Goal: Task Accomplishment & Management: Use online tool/utility

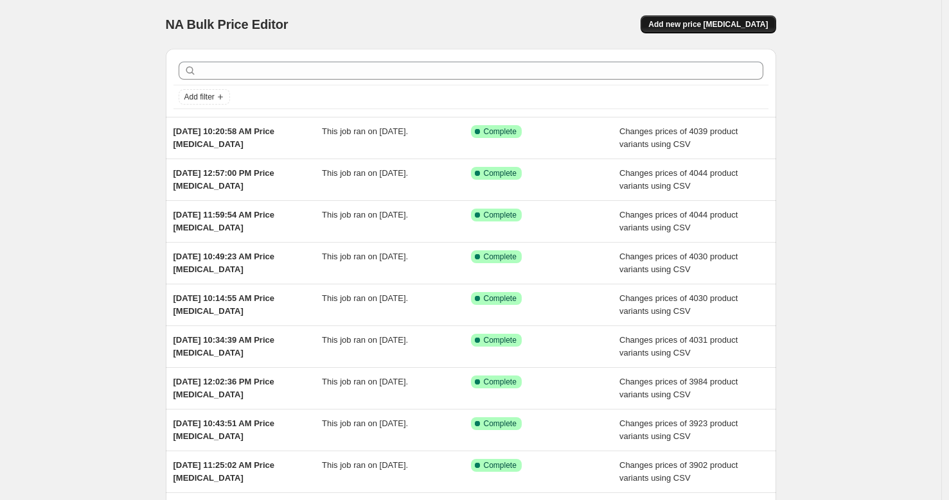
click at [722, 24] on span "Add new price [MEDICAL_DATA]" at bounding box center [707, 24] width 119 height 10
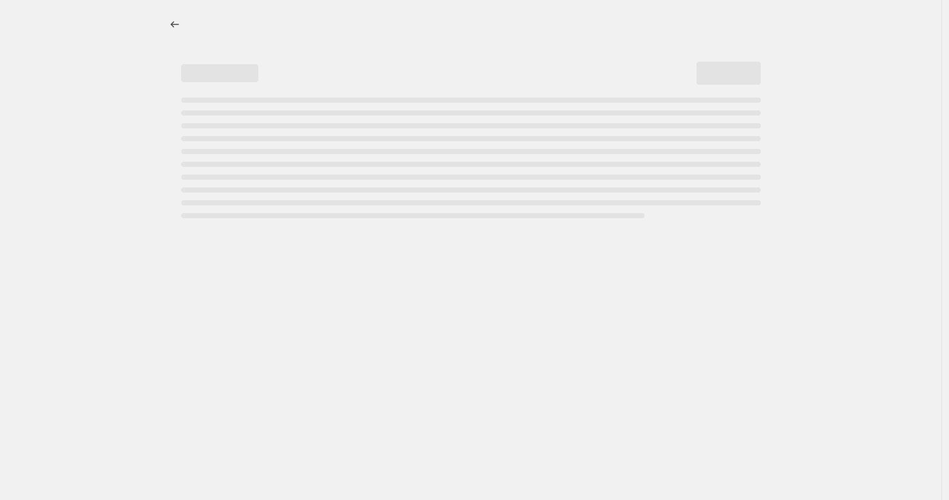
select select "percentage"
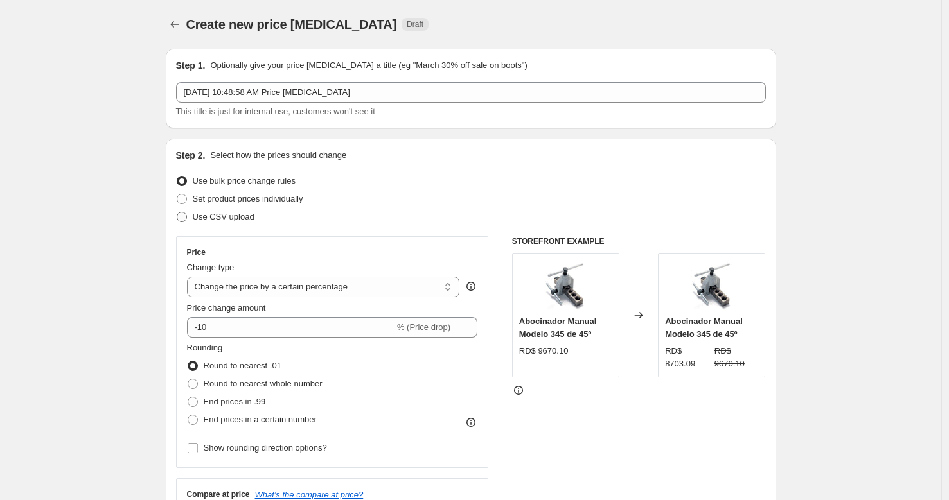
click at [225, 222] on span "Use CSV upload" at bounding box center [224, 217] width 62 height 13
click at [177, 213] on input "Use CSV upload" at bounding box center [177, 212] width 1 height 1
radio input "true"
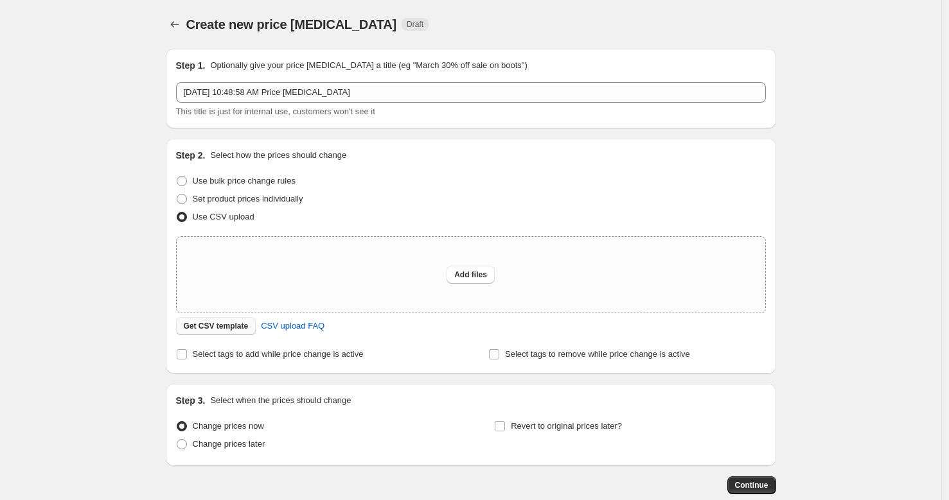
click at [242, 326] on span "Get CSV template" at bounding box center [216, 326] width 65 height 10
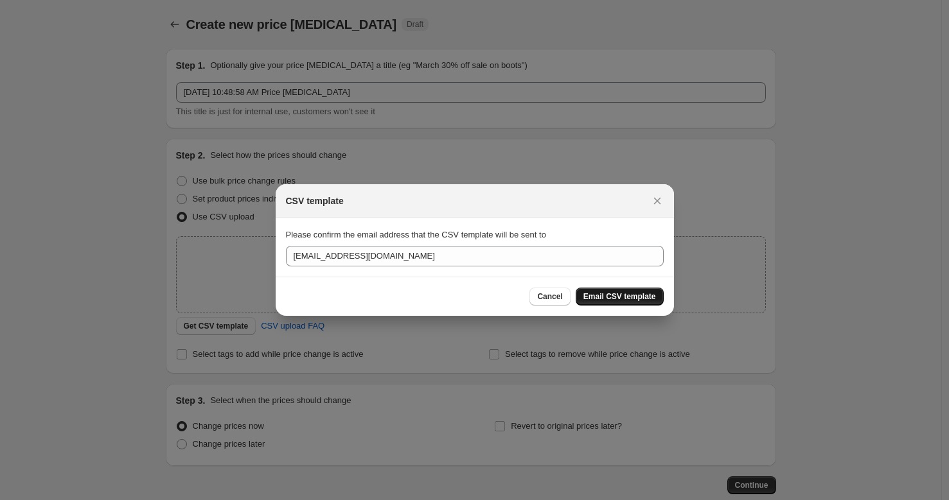
click at [605, 295] on span "Email CSV template" at bounding box center [619, 297] width 73 height 10
